Goal: Transaction & Acquisition: Purchase product/service

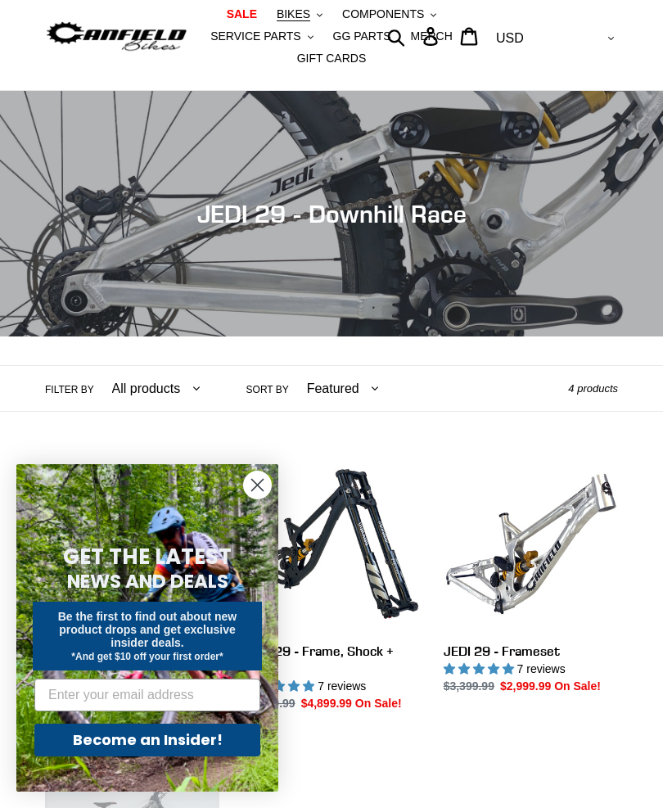
scroll to position [56, 0]
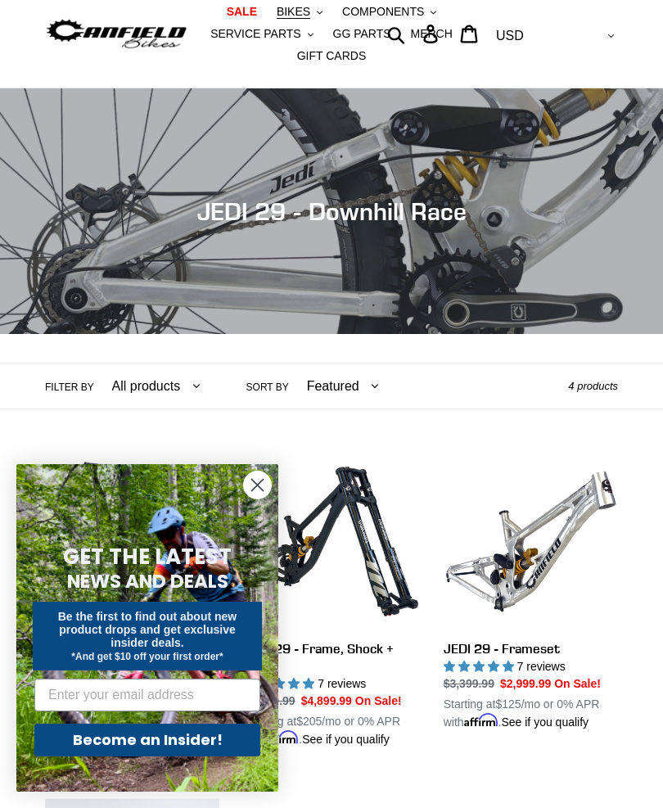
click at [260, 491] on icon "Close dialog" at bounding box center [257, 485] width 11 height 11
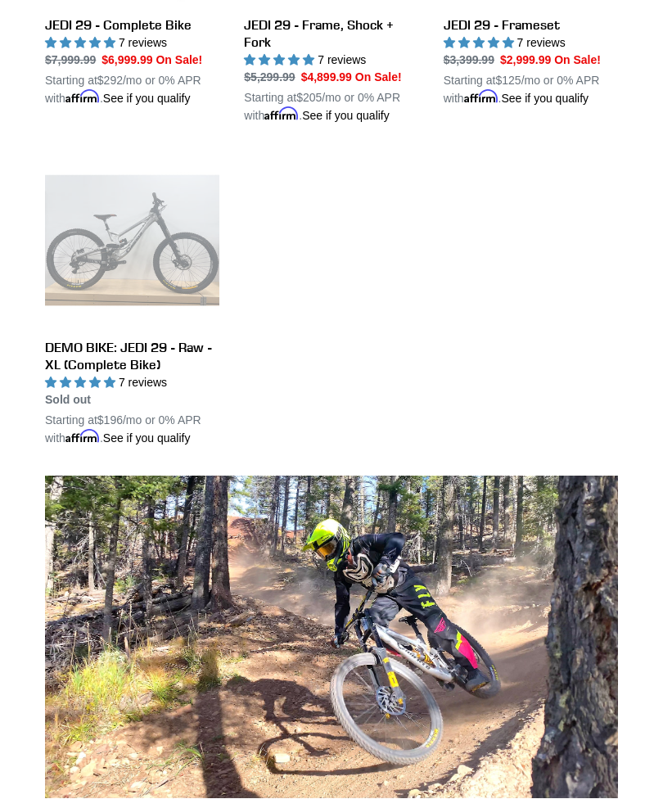
scroll to position [680, 0]
click at [165, 260] on link "DEMO BIKE: JEDI 29 - Raw - XL (Complete Bike)" at bounding box center [132, 300] width 174 height 294
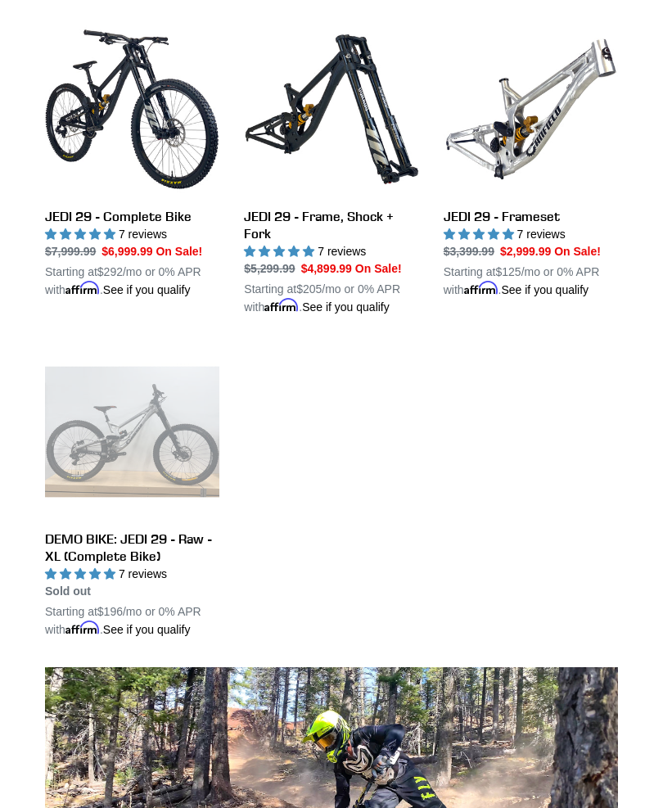
scroll to position [490, 0]
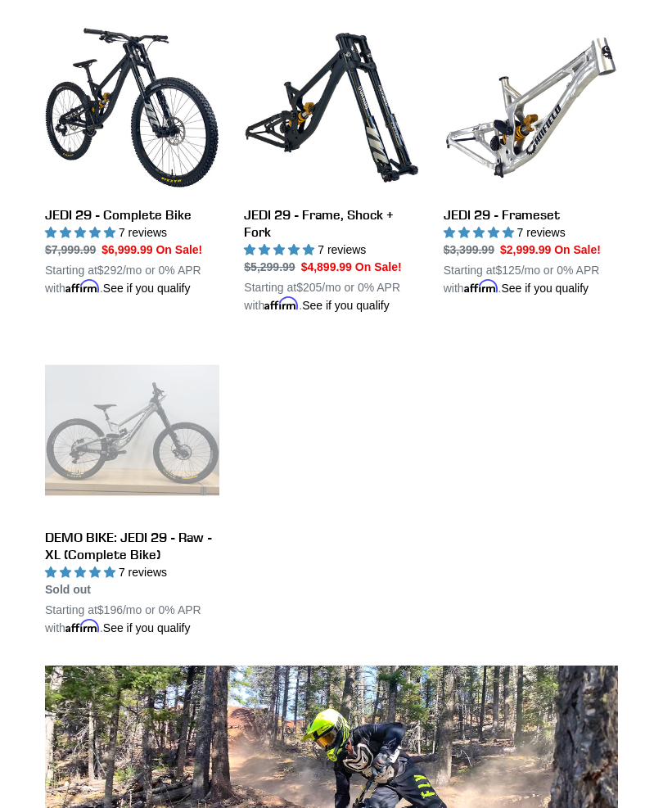
click at [138, 128] on link "JEDI 29 - Complete Bike" at bounding box center [132, 158] width 174 height 277
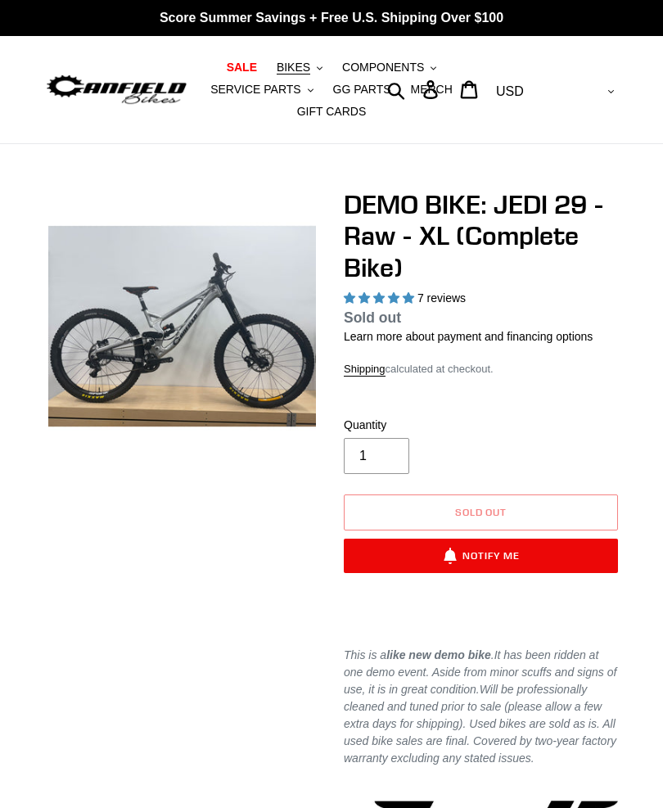
select select "highest-rating"
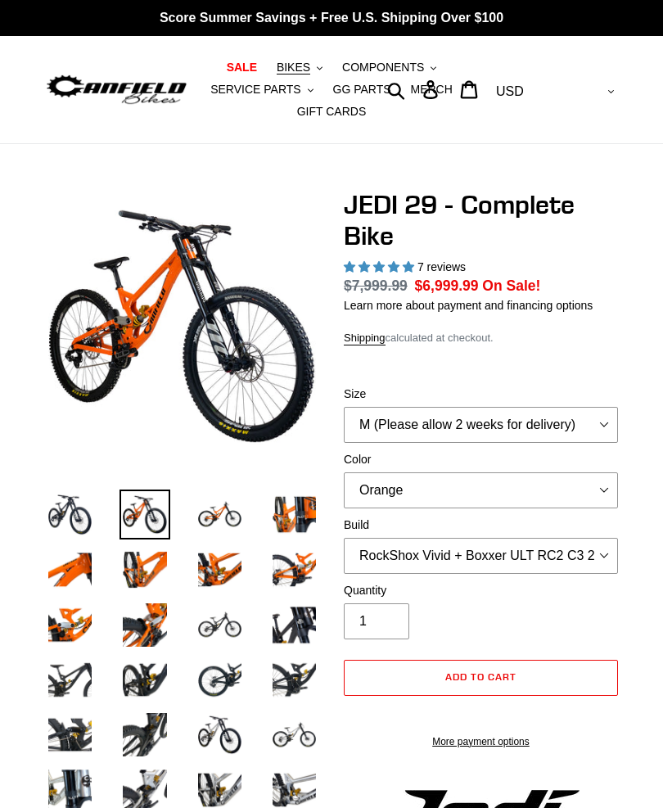
select select "highest-rating"
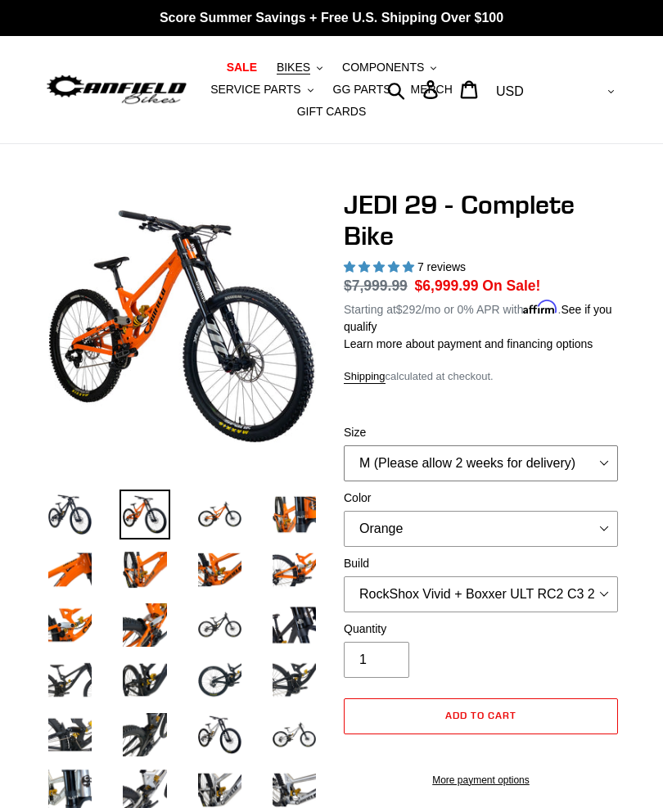
click at [615, 464] on select "M (Please allow 2 weeks for delivery) L (Please allow 2 weeks for delivery) XL …" at bounding box center [481, 464] width 274 height 36
click at [595, 530] on select "Orange Stealth Black Raw" at bounding box center [481, 529] width 274 height 36
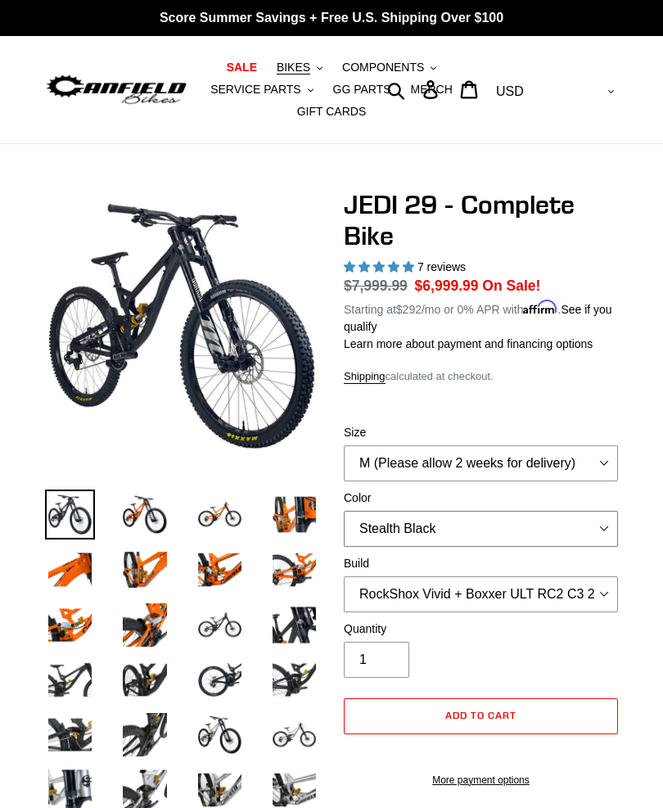
click at [600, 518] on select "Orange Stealth Black Raw" at bounding box center [481, 529] width 274 height 36
select select "Raw"
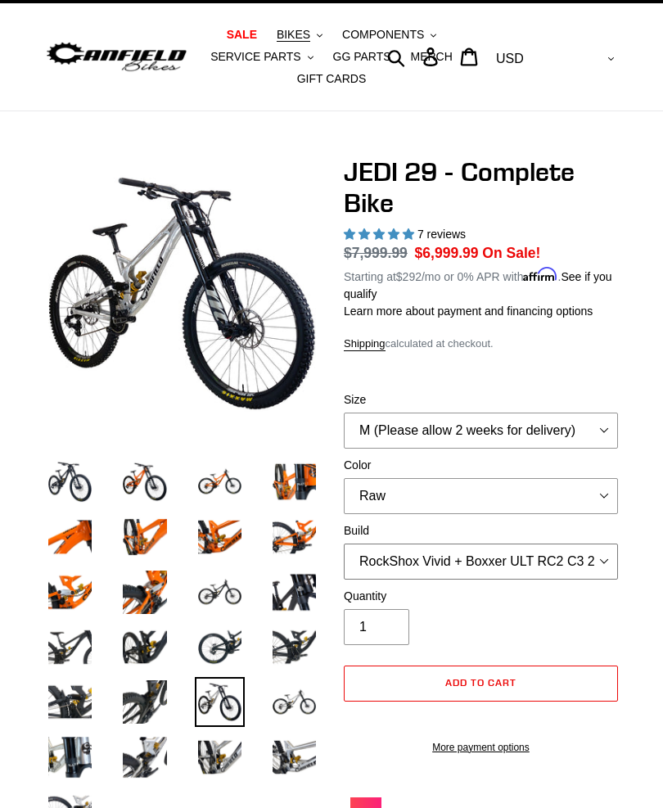
click at [597, 551] on select "RockShox Vivid + Boxxer ULT RC2 C3 200 + SRAM XO RockShox Vivid + Boxxer ULT RC…" at bounding box center [481, 562] width 274 height 36
select select "Fox DHX2 + Fox 40 Float Grip 2 203 + Shimano"
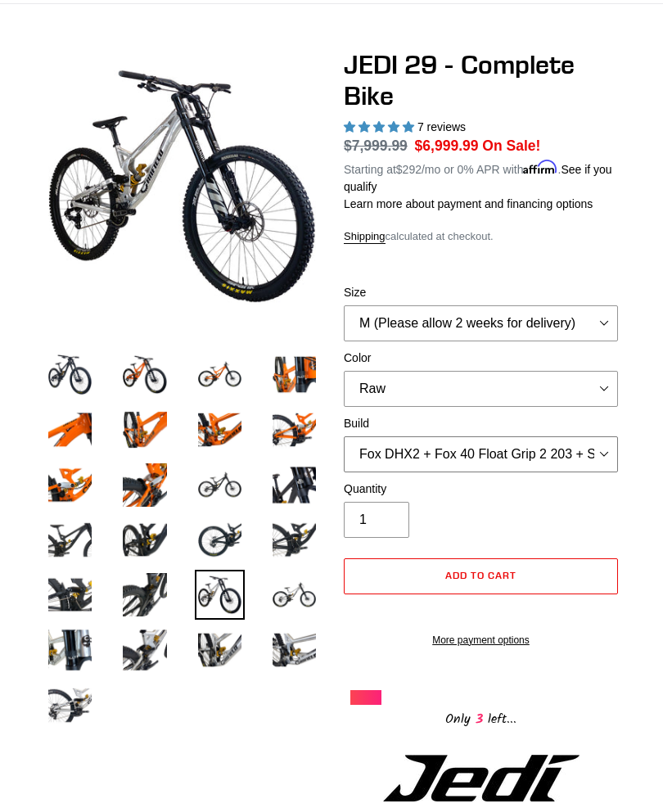
scroll to position [142, 0]
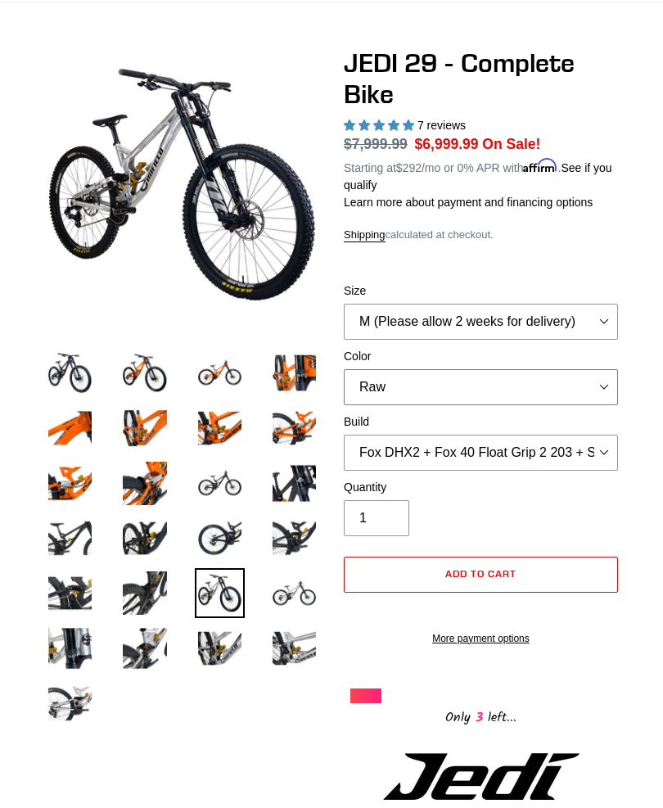
click at [522, 386] on select "Orange Stealth Black Raw" at bounding box center [481, 387] width 274 height 36
select select "Orange"
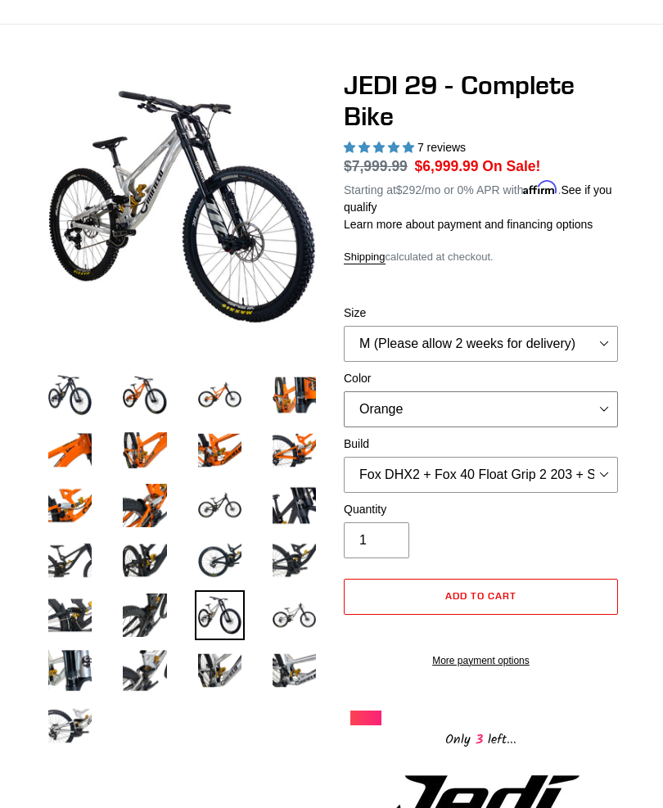
scroll to position [115, 0]
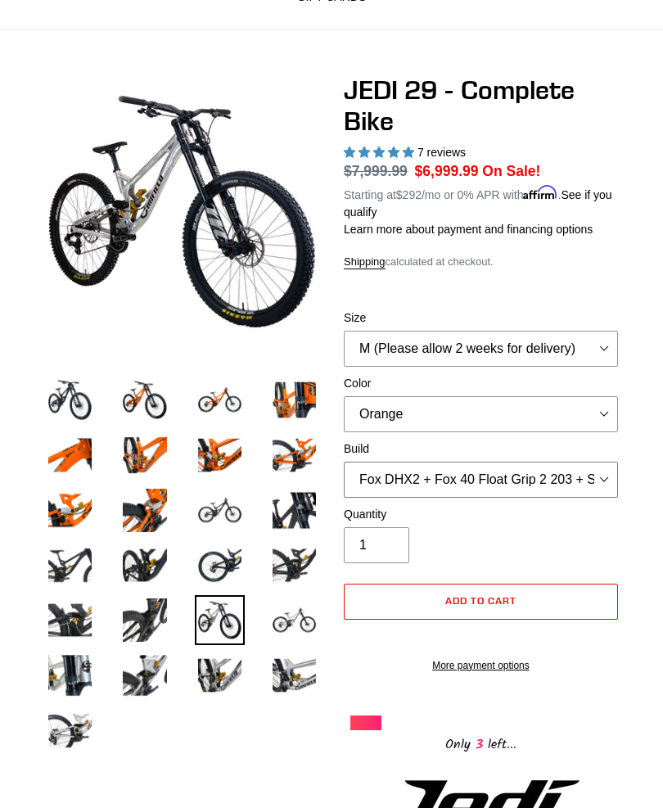
click at [580, 484] on select "RockShox Vivid + Boxxer ULT RC2 C3 200 + SRAM XO RockShox Vivid + Boxxer ULT RC…" at bounding box center [481, 480] width 274 height 36
select select "RockShox Vivid + Boxxer ULT RC2 C3 200 + Shimano"
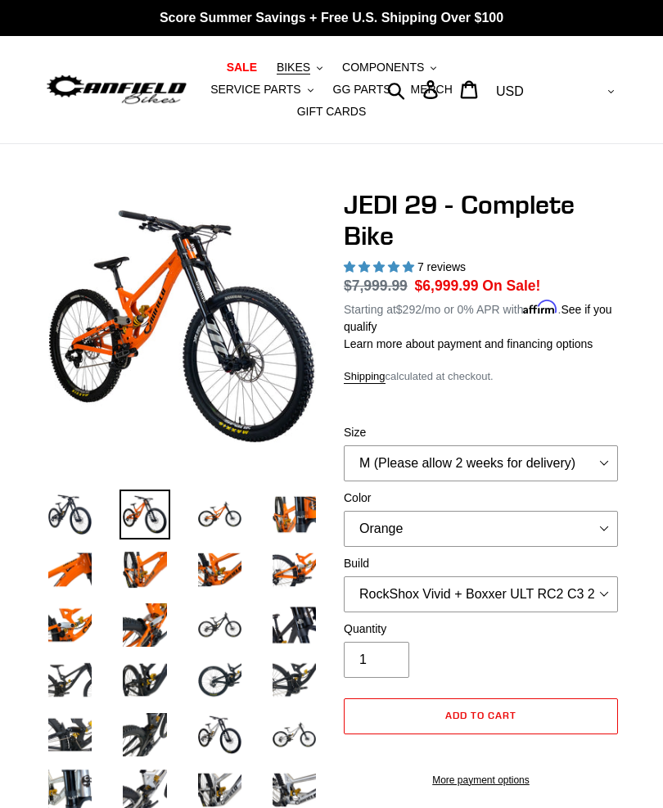
click at [221, 507] on img at bounding box center [220, 515] width 50 height 50
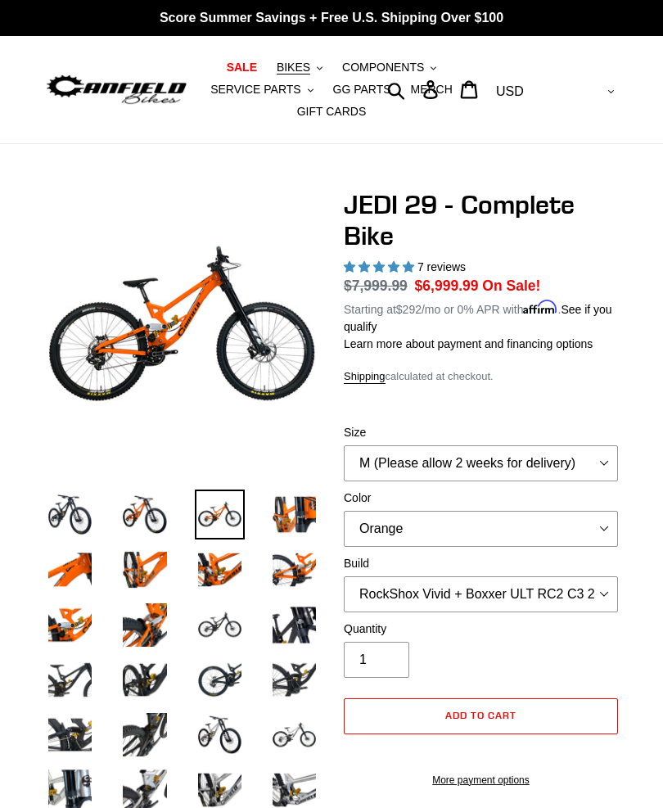
click at [310, 511] on img at bounding box center [294, 515] width 50 height 50
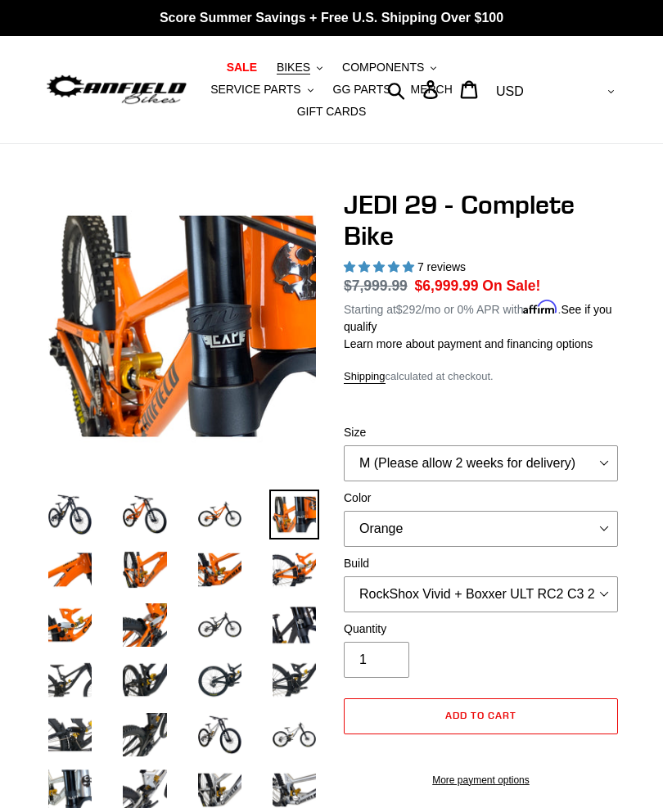
click at [85, 560] on img at bounding box center [70, 570] width 50 height 50
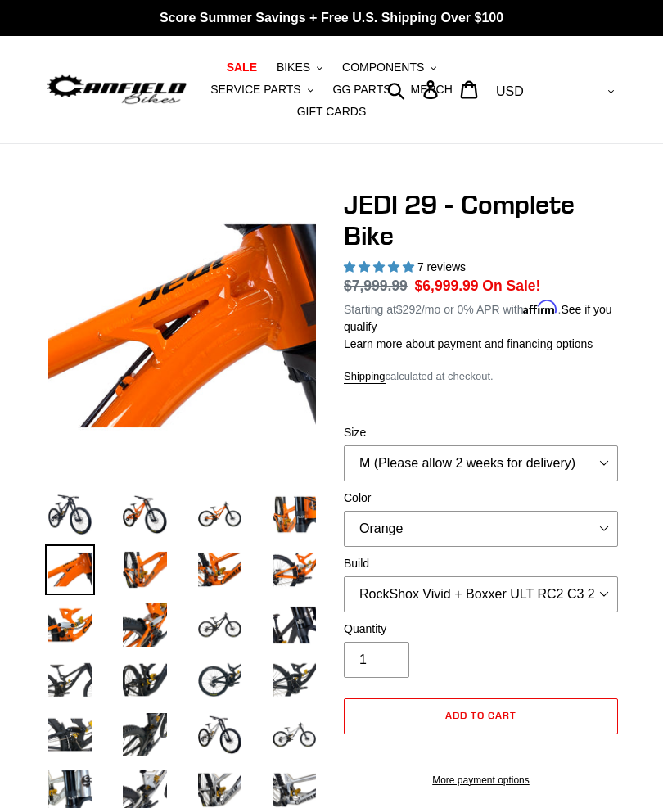
click at [151, 565] on img at bounding box center [145, 570] width 50 height 50
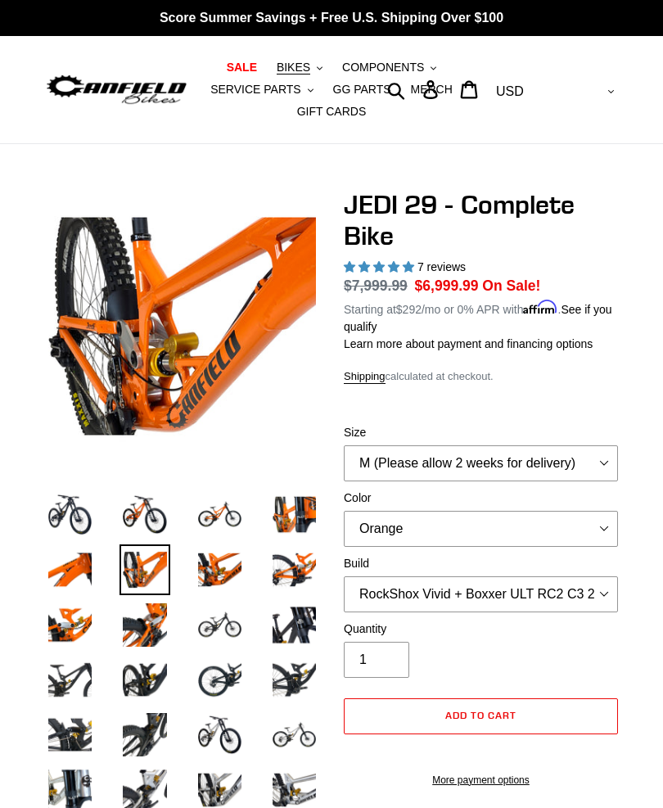
click at [222, 573] on img at bounding box center [220, 570] width 50 height 50
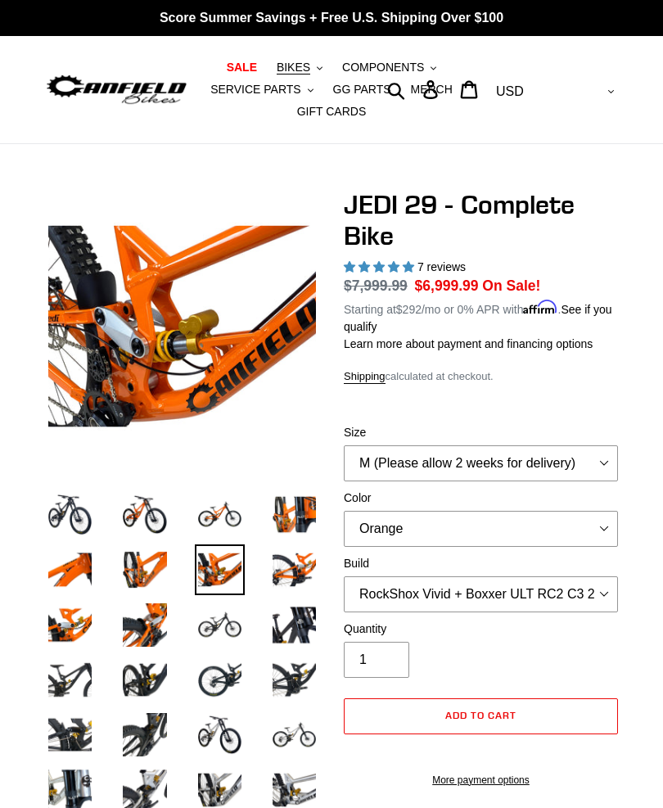
click at [295, 569] on img at bounding box center [294, 570] width 50 height 50
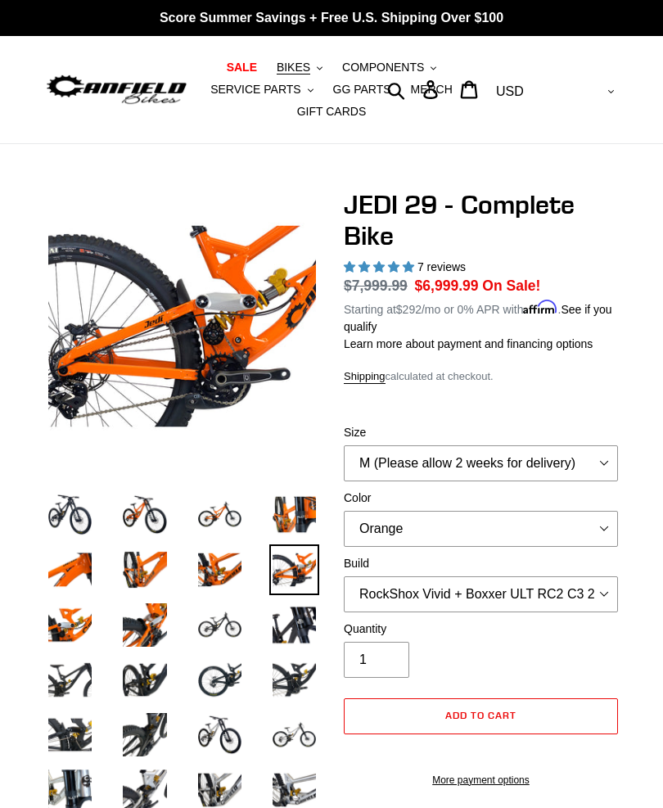
click at [156, 620] on img at bounding box center [145, 625] width 50 height 50
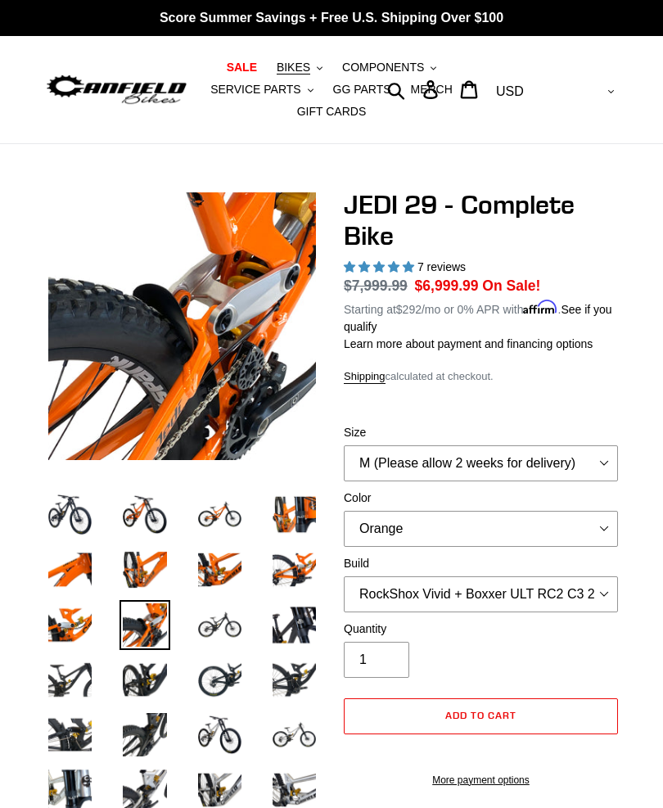
click at [76, 624] on img at bounding box center [70, 625] width 50 height 50
